Goal: Transaction & Acquisition: Purchase product/service

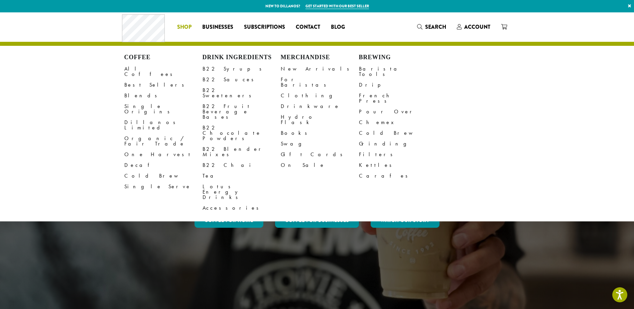
click at [186, 26] on span "Shop" at bounding box center [184, 27] width 14 height 8
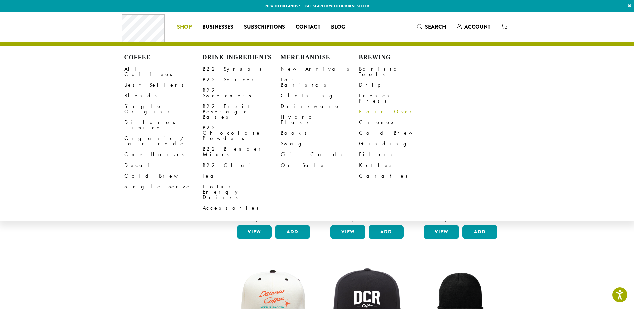
click at [382, 106] on link "Pour Over" at bounding box center [398, 111] width 78 height 11
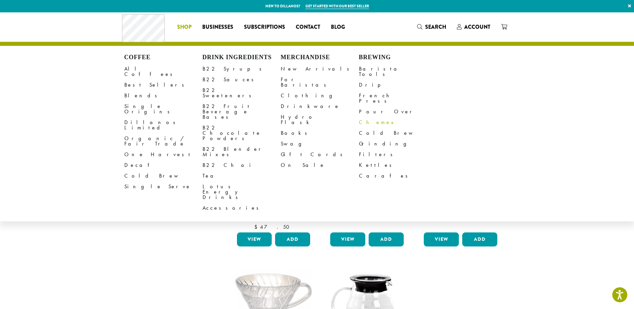
click at [365, 117] on link "Chemex" at bounding box center [398, 122] width 78 height 11
